Goal: Information Seeking & Learning: Learn about a topic

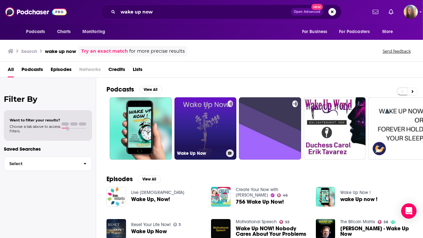
click at [199, 130] on link "Wake Up Now" at bounding box center [206, 128] width 62 height 62
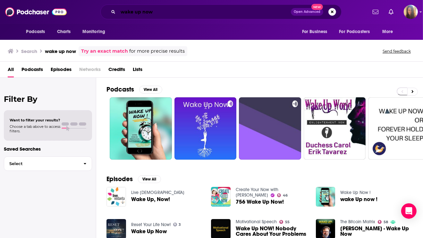
click at [214, 13] on input "wake up now" at bounding box center [204, 12] width 173 height 10
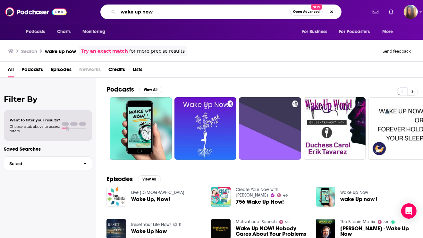
click at [214, 13] on input "wake up now" at bounding box center [204, 12] width 172 height 10
type input "wake her up"
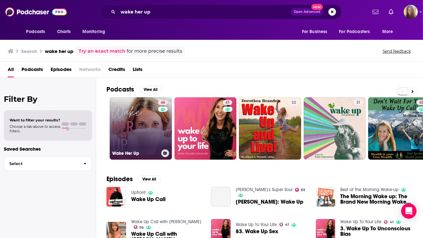
click at [152, 131] on link "46 Wake Her Up" at bounding box center [141, 128] width 62 height 62
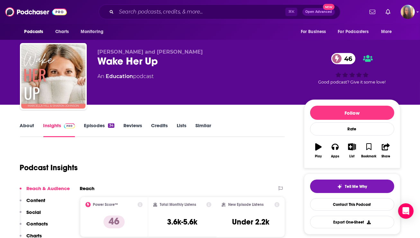
click at [21, 126] on link "About" at bounding box center [27, 129] width 14 height 15
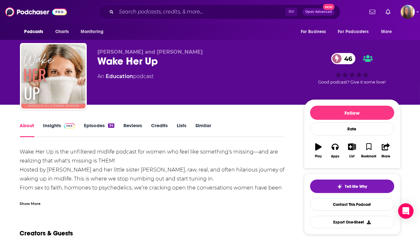
click at [56, 129] on link "Insights" at bounding box center [59, 129] width 32 height 15
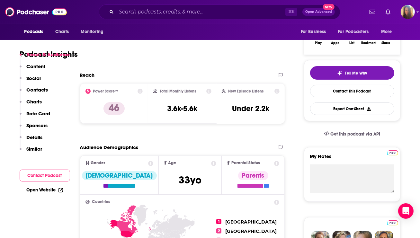
scroll to position [122, 0]
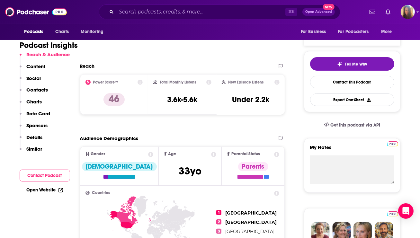
click at [209, 81] on icon at bounding box center [208, 82] width 5 height 5
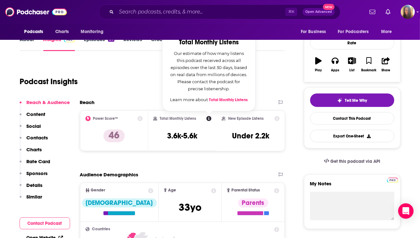
scroll to position [75, 0]
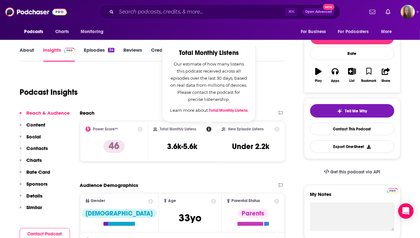
click at [140, 95] on div "Podcast Insights" at bounding box center [150, 88] width 260 height 33
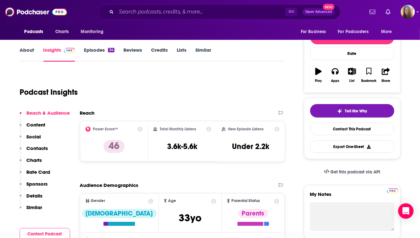
click at [127, 50] on link "Reviews" at bounding box center [132, 54] width 19 height 15
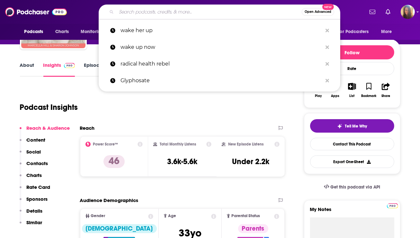
scroll to position [63, 0]
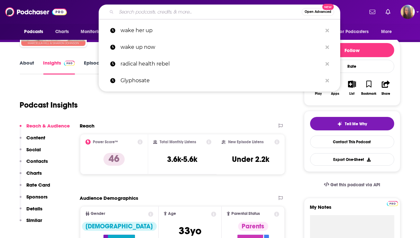
click at [140, 142] on icon at bounding box center [139, 141] width 5 height 5
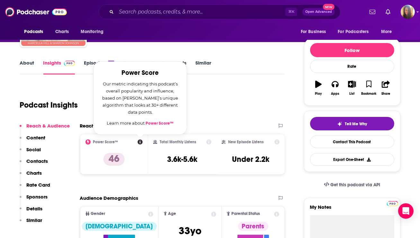
click at [210, 108] on div "Podcast Insights" at bounding box center [150, 101] width 260 height 33
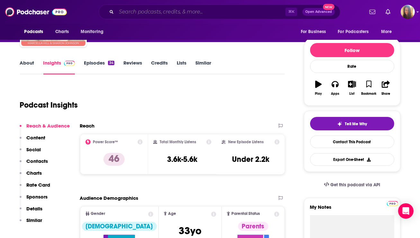
click at [178, 11] on input "Search podcasts, credits, & more..." at bounding box center [200, 12] width 169 height 10
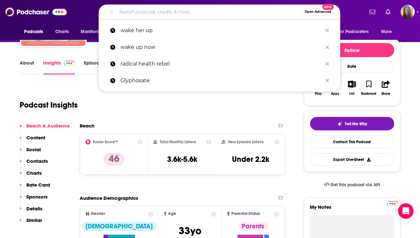
paste input "Healing Along The Way"
type input "Healing Along The Way"
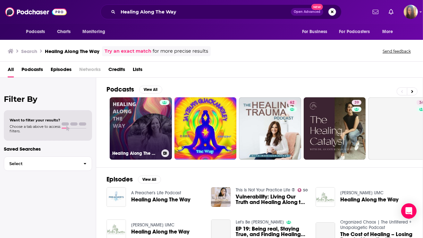
click at [127, 137] on link "Healing Along The Way" at bounding box center [141, 128] width 62 height 62
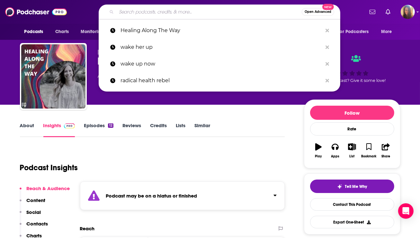
click at [155, 13] on input "Search podcasts, credits, & more..." at bounding box center [208, 12] width 185 height 10
paste input "Hidden Brain"
type input "Hidden Brain"
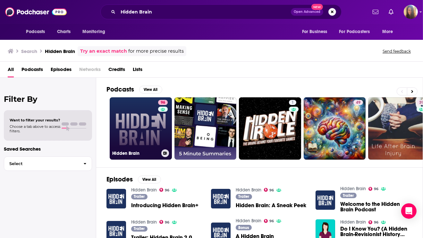
click at [144, 125] on link "96 Hidden Brain" at bounding box center [141, 128] width 62 height 62
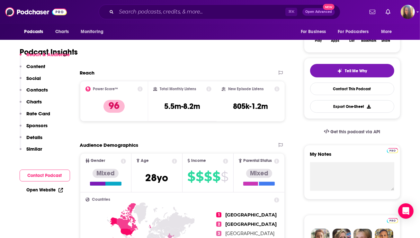
scroll to position [119, 0]
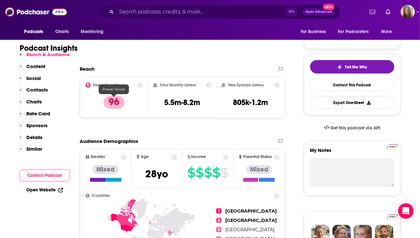
click at [120, 103] on p "96" at bounding box center [113, 102] width 21 height 13
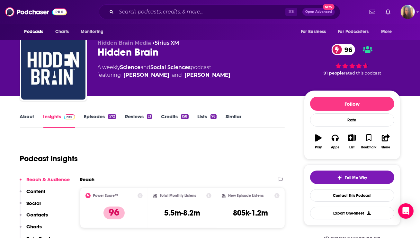
scroll to position [8, 0]
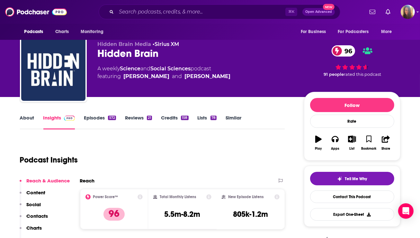
click at [97, 116] on link "Episodes 572" at bounding box center [100, 122] width 32 height 15
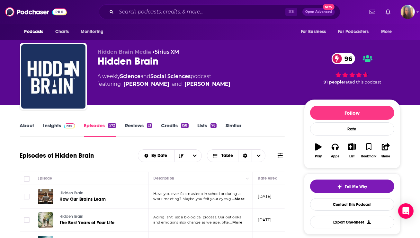
click at [57, 125] on link "Insights" at bounding box center [59, 129] width 32 height 15
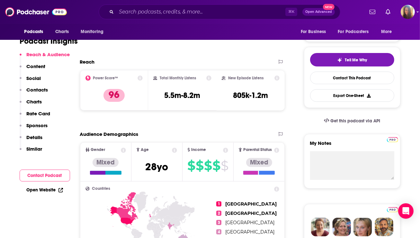
scroll to position [129, 0]
